Goal: Information Seeking & Learning: Learn about a topic

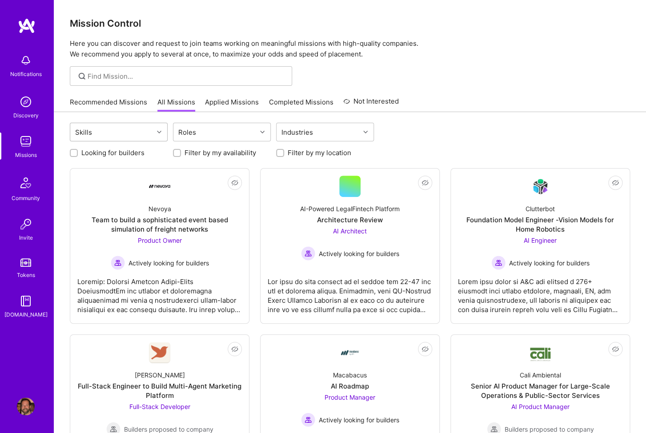
click at [154, 135] on div at bounding box center [160, 132] width 14 height 12
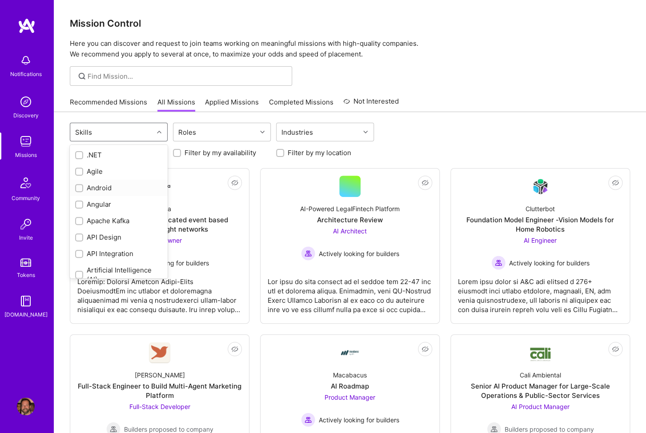
click at [82, 189] on input "checkbox" at bounding box center [80, 188] width 6 height 6
checkbox input "true"
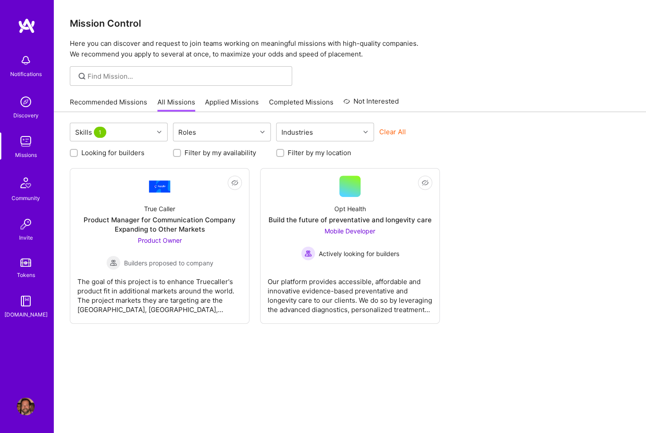
click at [162, 363] on div "Skills 1 Roles Industries Clear All Looking for builders Filter by my availabil…" at bounding box center [350, 285] width 592 height 346
click at [169, 240] on span "Product Owner" at bounding box center [160, 240] width 44 height 8
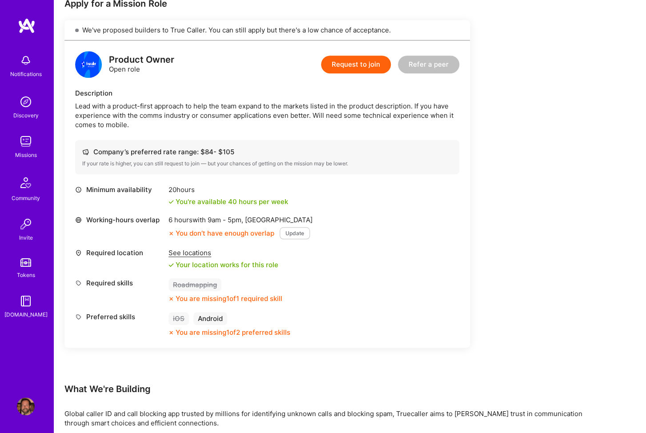
scroll to position [187, 0]
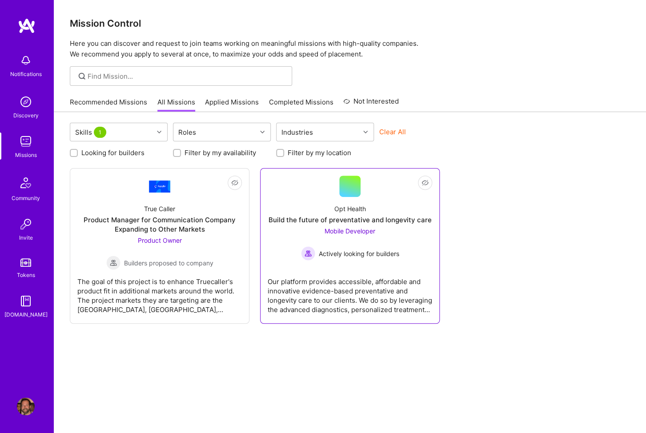
click at [347, 247] on div "Actively looking for builders" at bounding box center [350, 253] width 98 height 14
click at [519, 165] on div "Skills 1 Roles Industries Clear All Looking for builders Filter by my availabil…" at bounding box center [350, 285] width 592 height 346
